Goal: Use online tool/utility: Utilize a website feature to perform a specific function

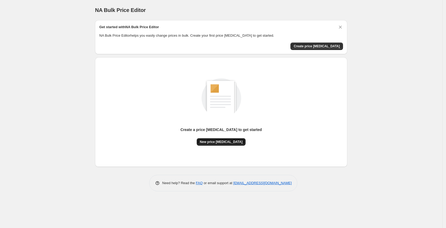
click at [215, 141] on span "New price change job" at bounding box center [221, 142] width 43 height 4
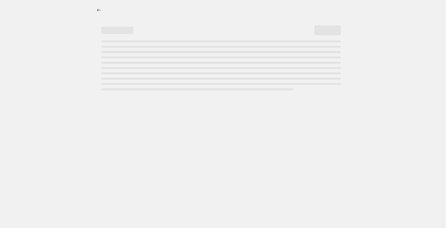
select select "percentage"
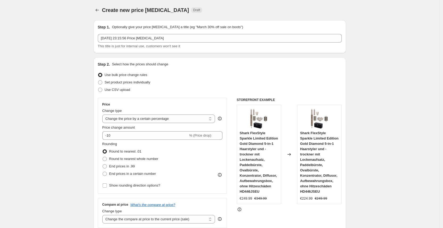
click at [145, 145] on fieldset "Rounding Round to nearest .01 Round to nearest whole number End prices in .99 E…" at bounding box center [130, 159] width 56 height 36
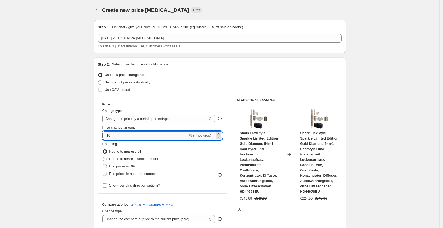
click at [150, 139] on input "-10" at bounding box center [145, 135] width 86 height 9
type input "-1"
type input "-25"
click at [187, 122] on select "Change the price to a certain amount Change the price by a certain amount Chang…" at bounding box center [158, 119] width 113 height 9
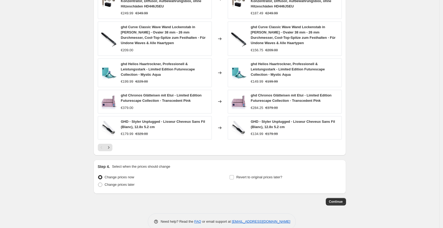
scroll to position [339, 0]
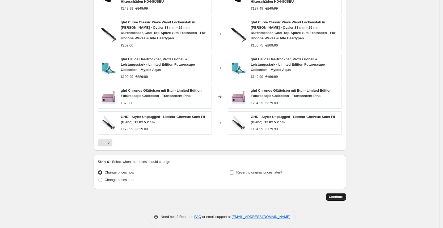
click at [338, 195] on span "Continue" at bounding box center [336, 197] width 14 height 4
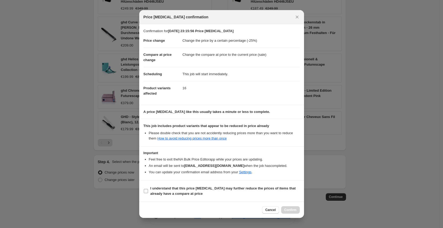
click at [219, 190] on b "I understand that this price change job may further reduce the prices of items …" at bounding box center [222, 190] width 145 height 9
click at [148, 190] on input "I understand that this price change job may further reduce the prices of items …" at bounding box center [146, 191] width 4 height 4
checkbox input "true"
click at [291, 208] on button "Confirm" at bounding box center [290, 209] width 19 height 7
